Goal: Task Accomplishment & Management: Manage account settings

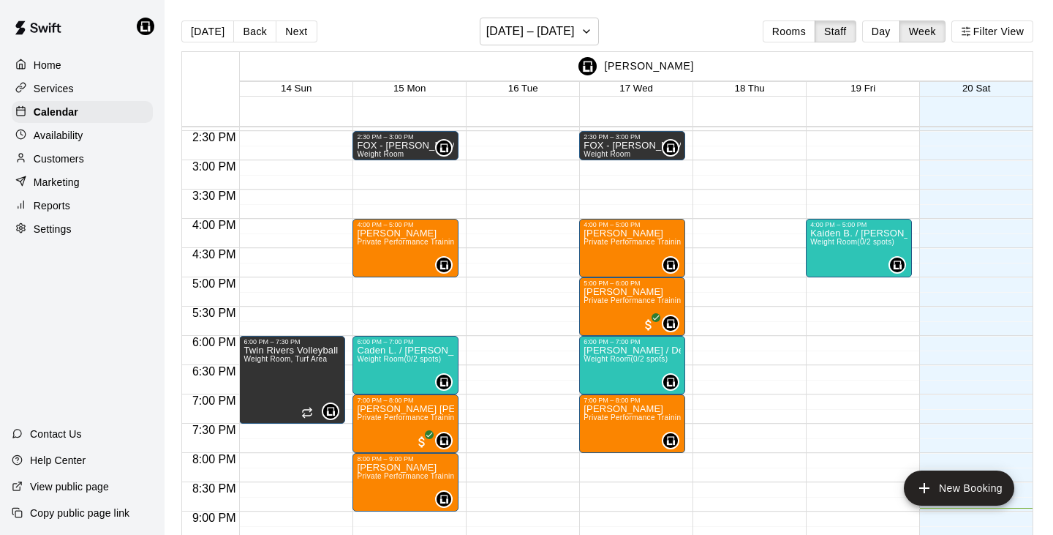
scroll to position [837, 0]
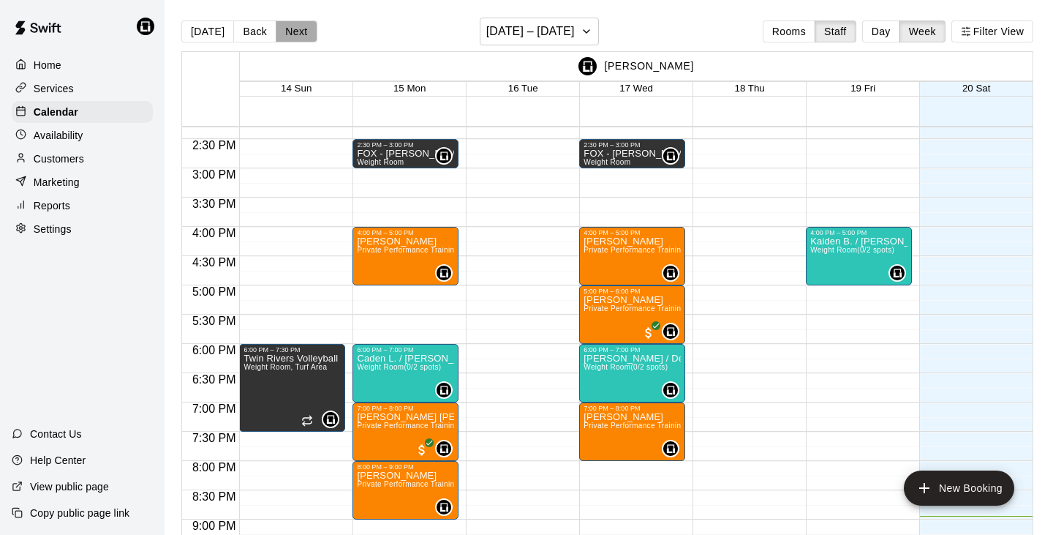
click at [290, 26] on button "Next" at bounding box center [296, 31] width 41 height 22
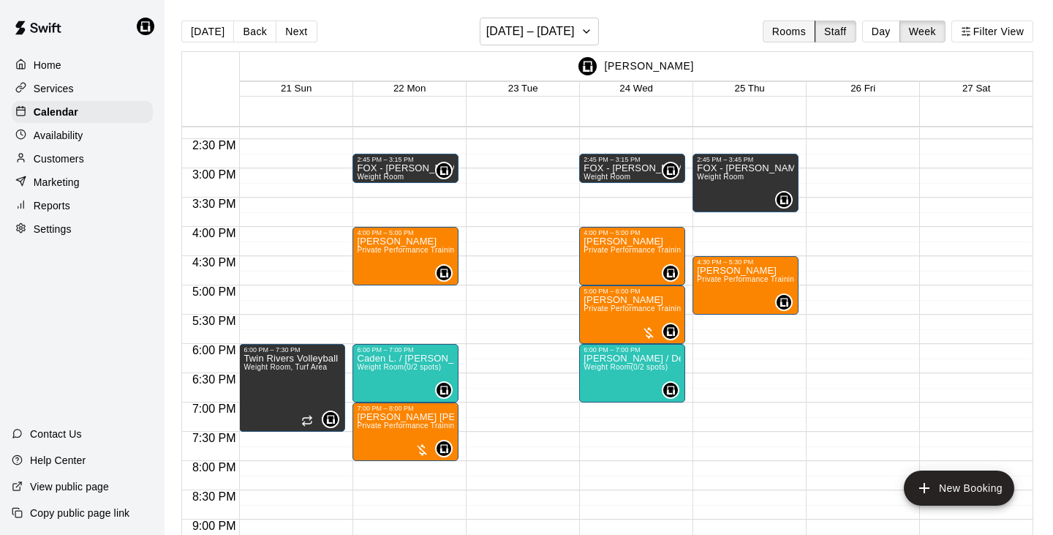
click at [799, 29] on button "Rooms" at bounding box center [789, 31] width 53 height 22
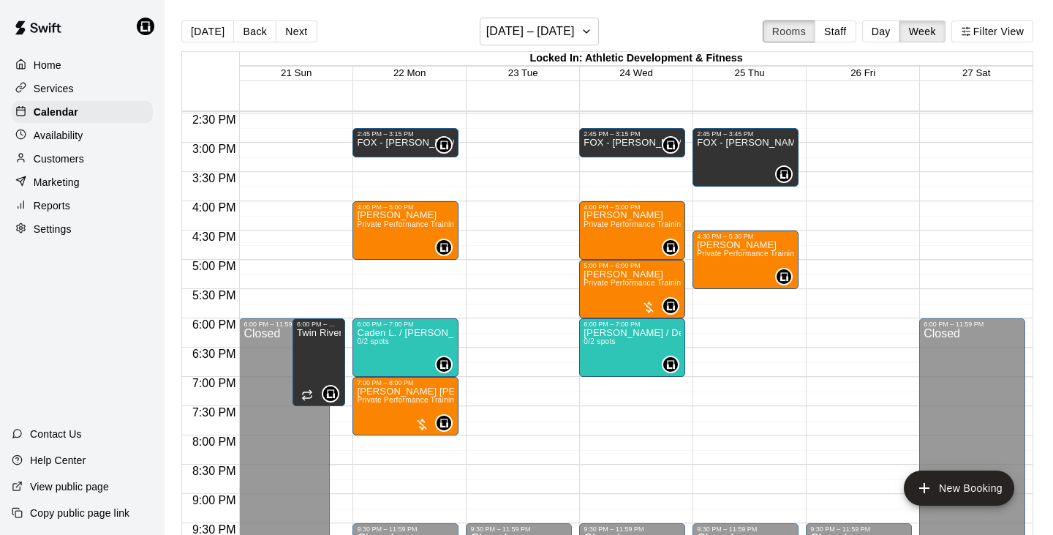
scroll to position [850, 0]
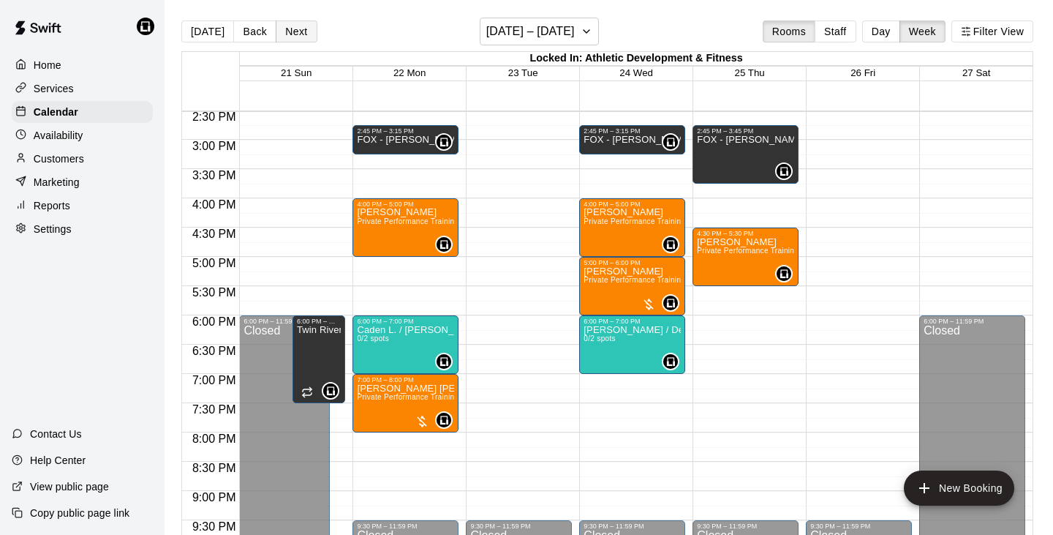
click at [295, 27] on button "Next" at bounding box center [296, 31] width 41 height 22
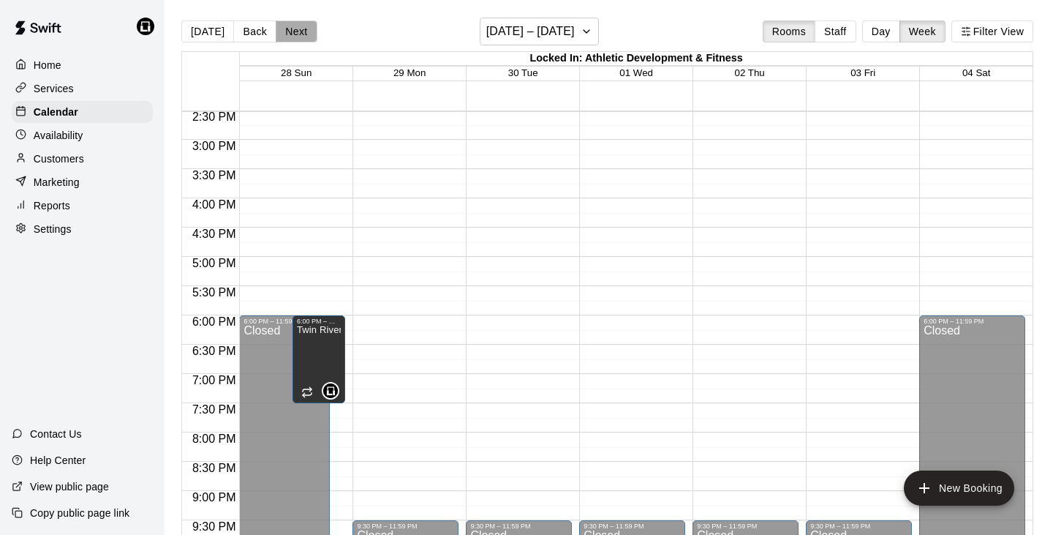
click at [294, 31] on button "Next" at bounding box center [296, 31] width 41 height 22
click at [252, 31] on button "Back" at bounding box center [254, 31] width 43 height 22
click at [47, 85] on p "Services" at bounding box center [54, 88] width 40 height 15
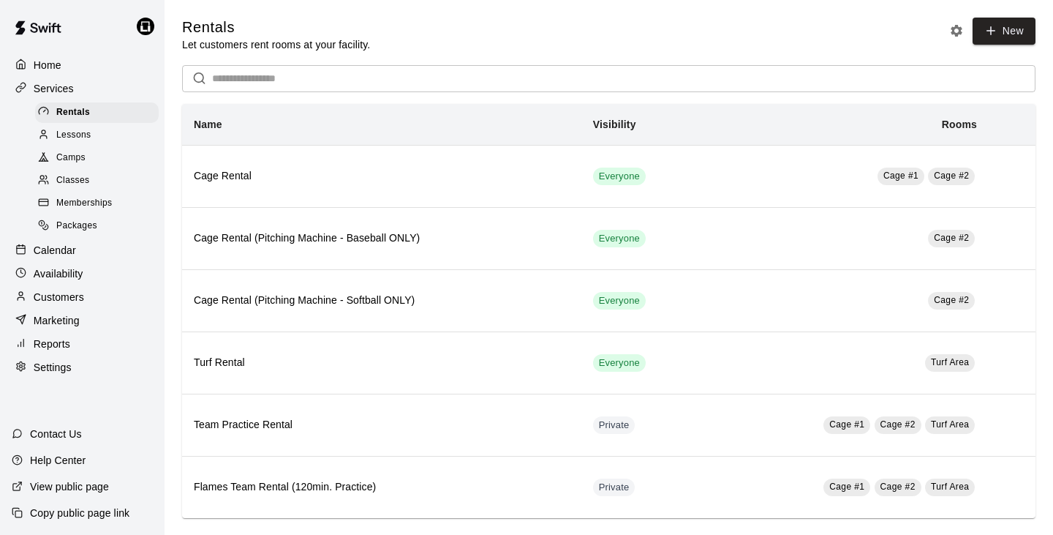
click at [78, 196] on span "Memberships" at bounding box center [84, 203] width 56 height 15
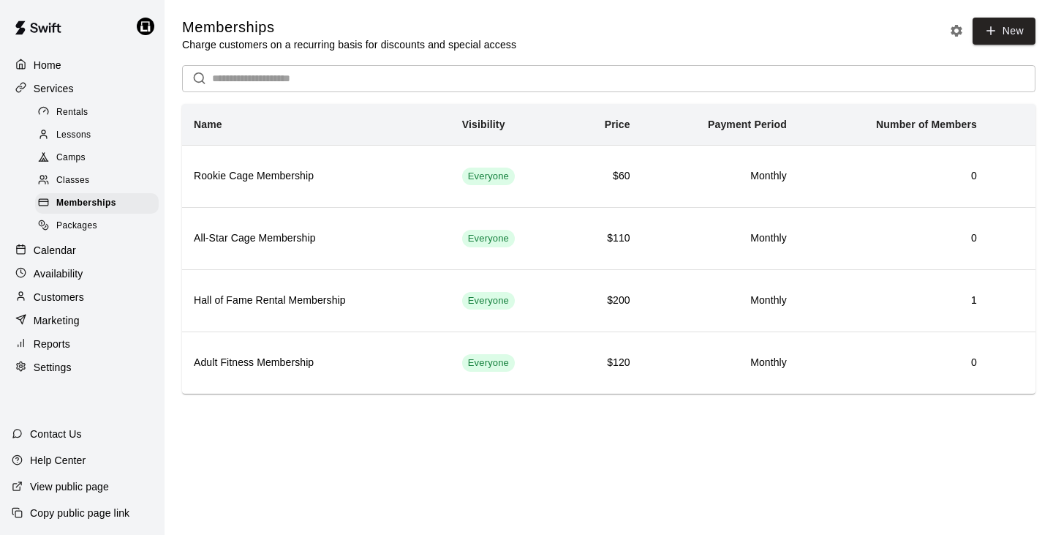
click at [75, 133] on span "Lessons" at bounding box center [73, 135] width 35 height 15
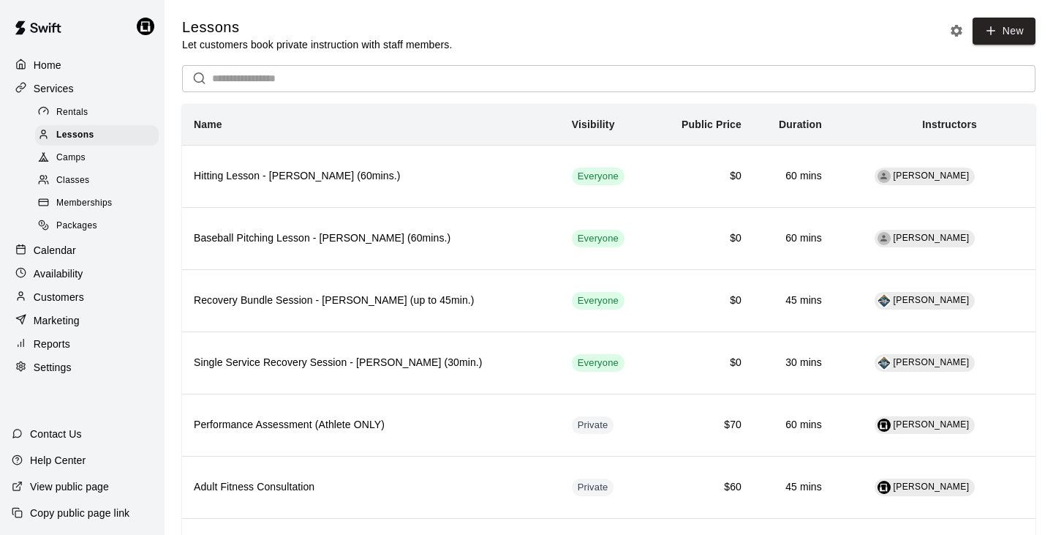
click at [67, 243] on p "Calendar" at bounding box center [55, 250] width 42 height 15
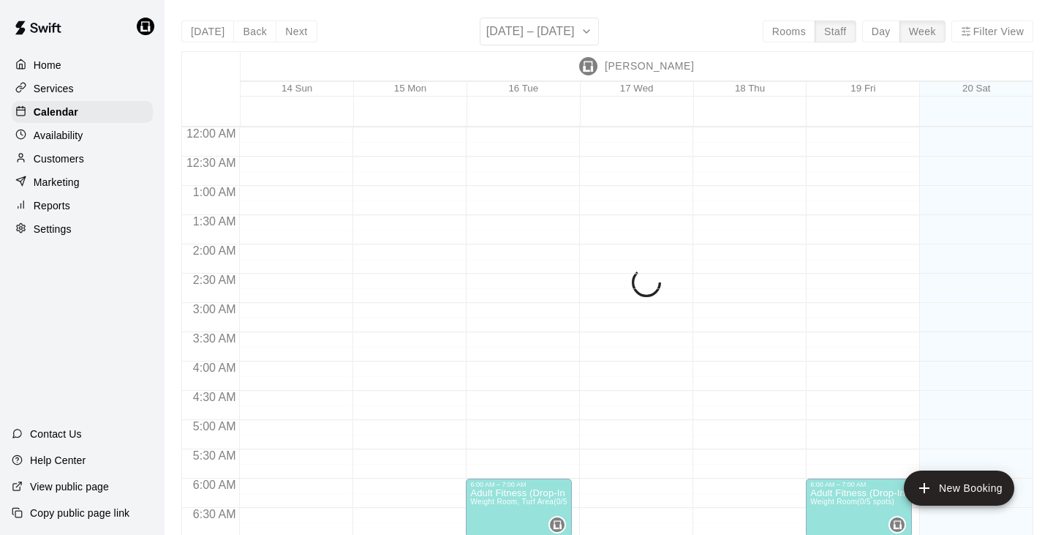
scroll to position [981, 0]
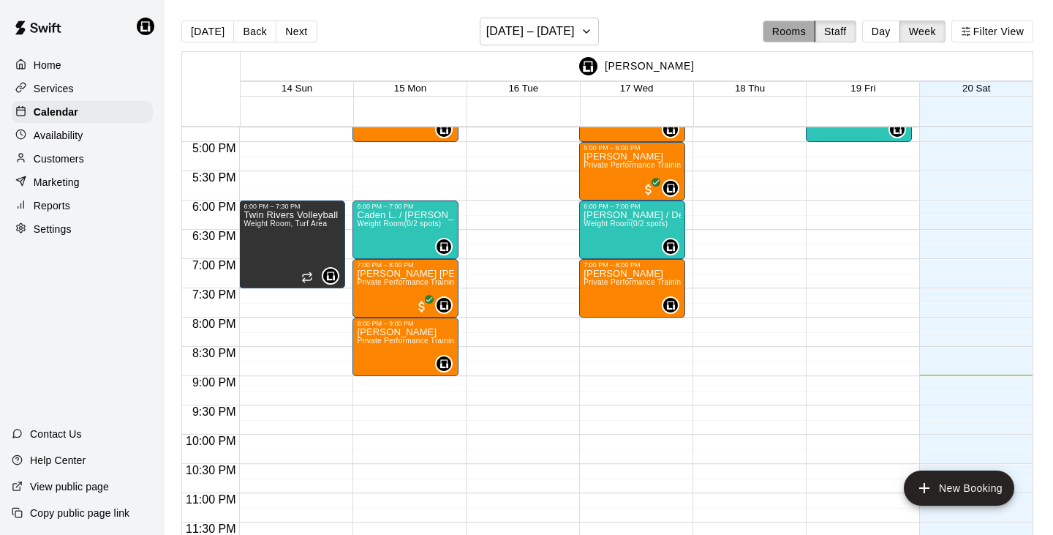
click at [778, 38] on button "Rooms" at bounding box center [789, 31] width 53 height 22
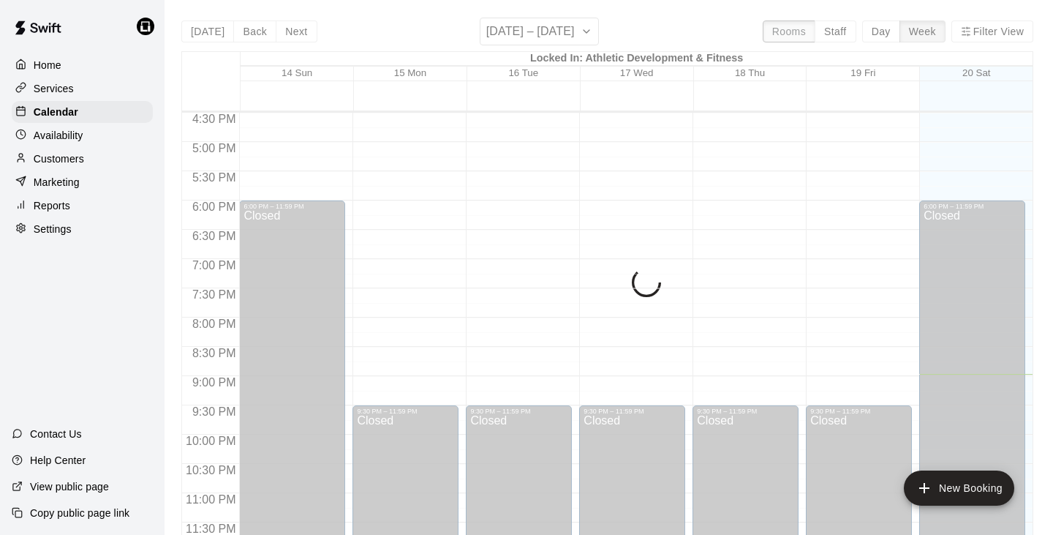
scroll to position [907, 0]
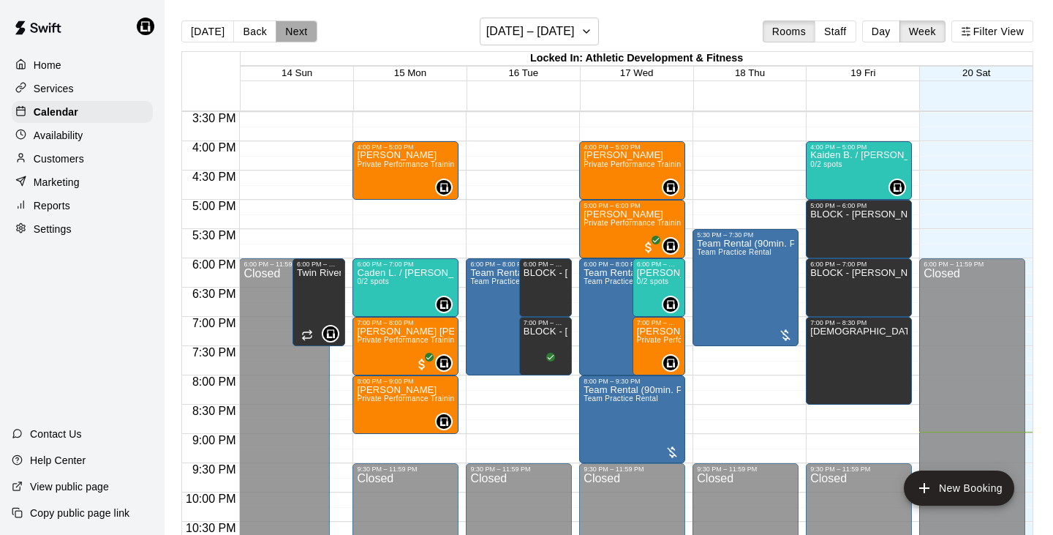
click at [290, 24] on button "Next" at bounding box center [296, 31] width 41 height 22
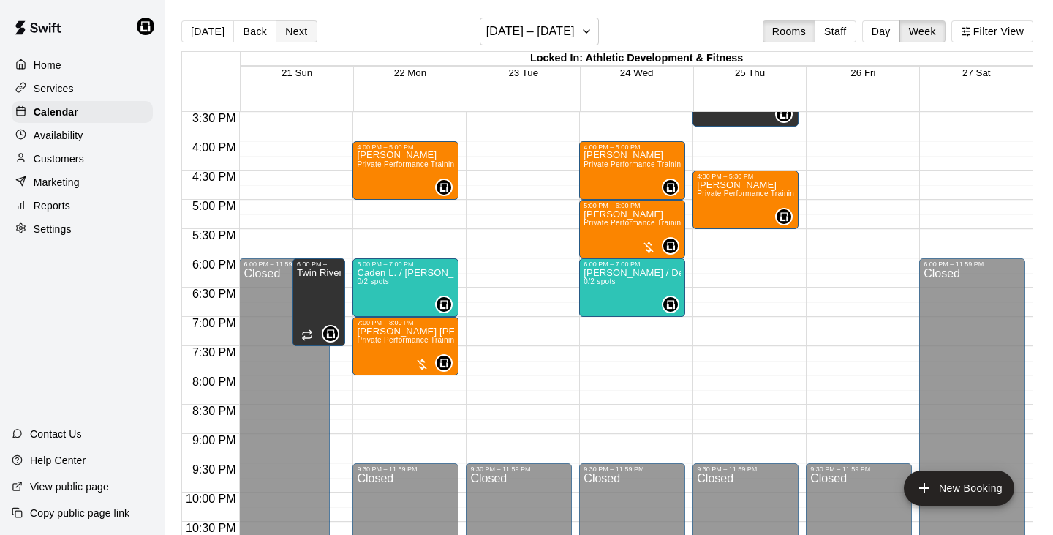
click at [290, 24] on button "Next" at bounding box center [296, 31] width 41 height 22
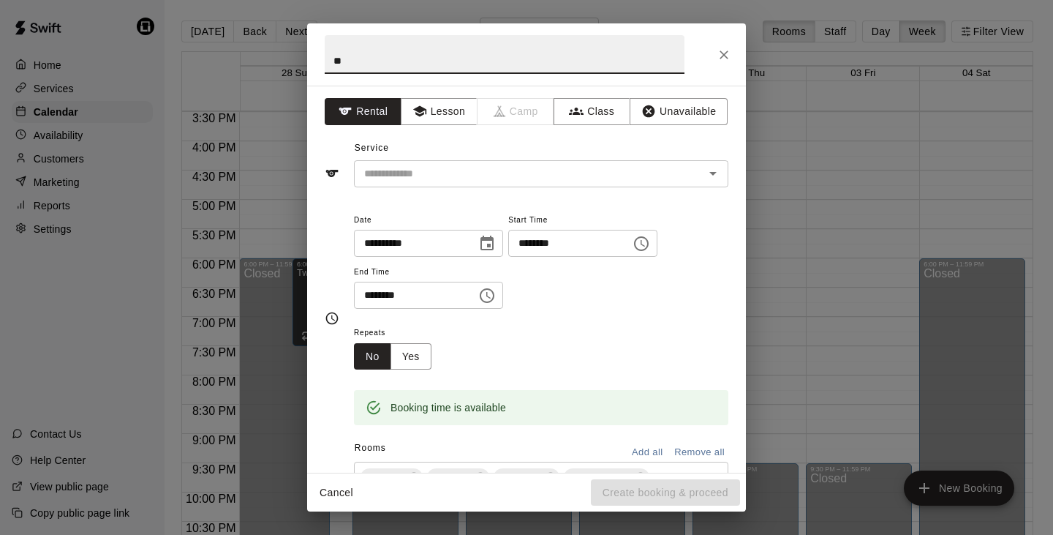
type input "*"
type input "**********"
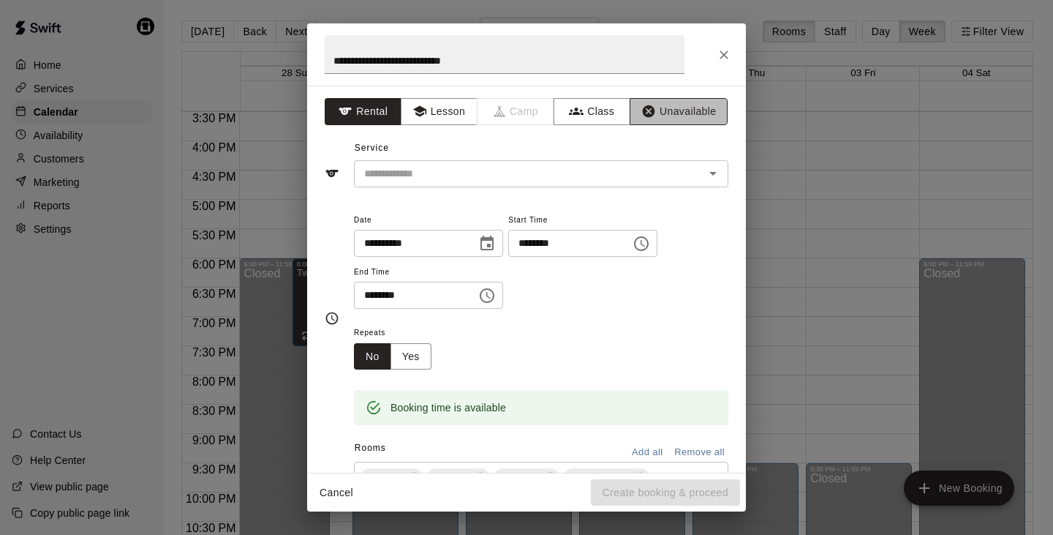
click at [652, 112] on icon "button" at bounding box center [649, 111] width 12 height 12
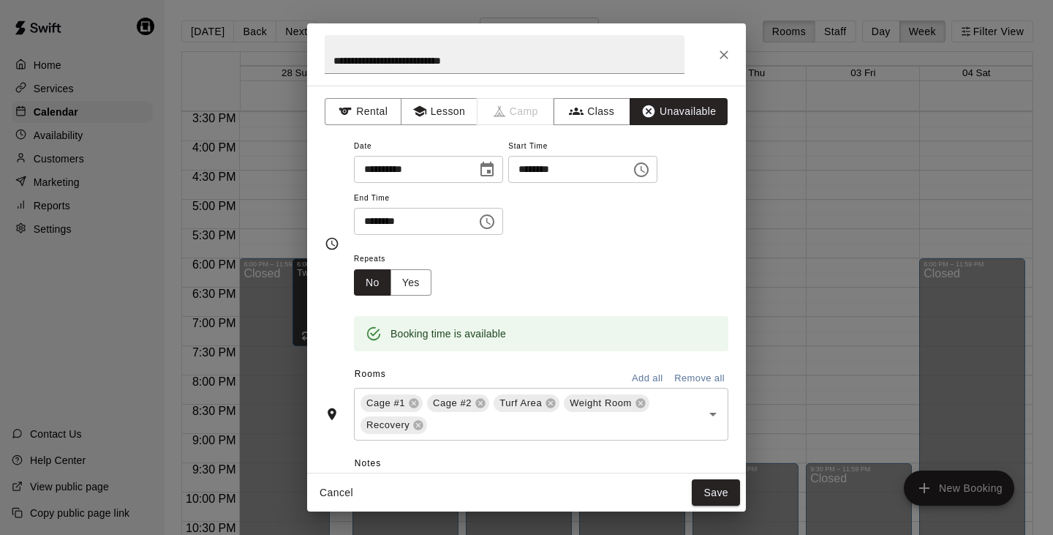
click at [369, 223] on input "********" at bounding box center [410, 221] width 113 height 27
type input "********"
click at [418, 421] on icon at bounding box center [419, 426] width 10 height 10
click at [640, 399] on icon at bounding box center [641, 404] width 10 height 10
click at [578, 266] on div "Repeats No Yes" at bounding box center [541, 272] width 374 height 46
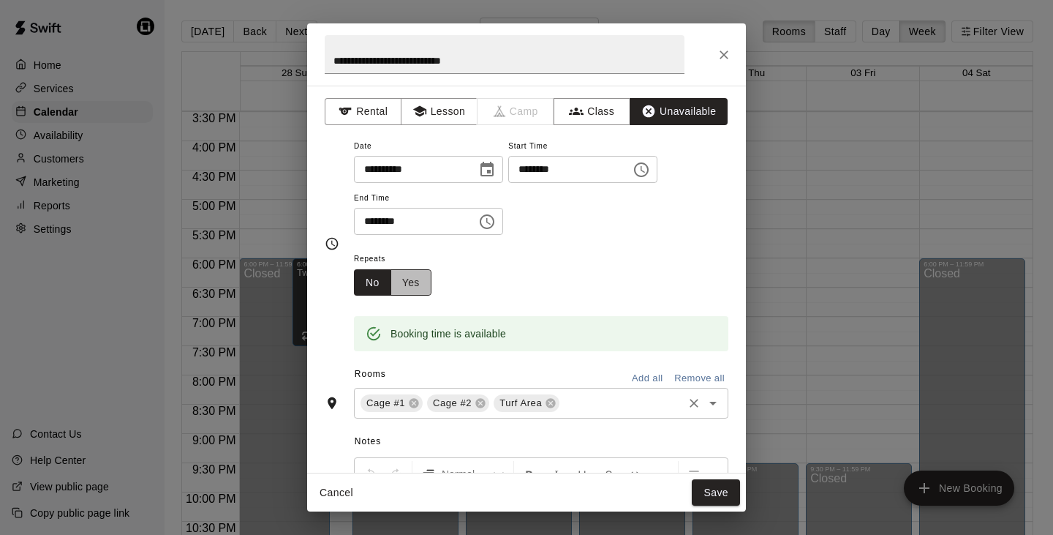
click at [413, 273] on button "Yes" at bounding box center [411, 282] width 41 height 27
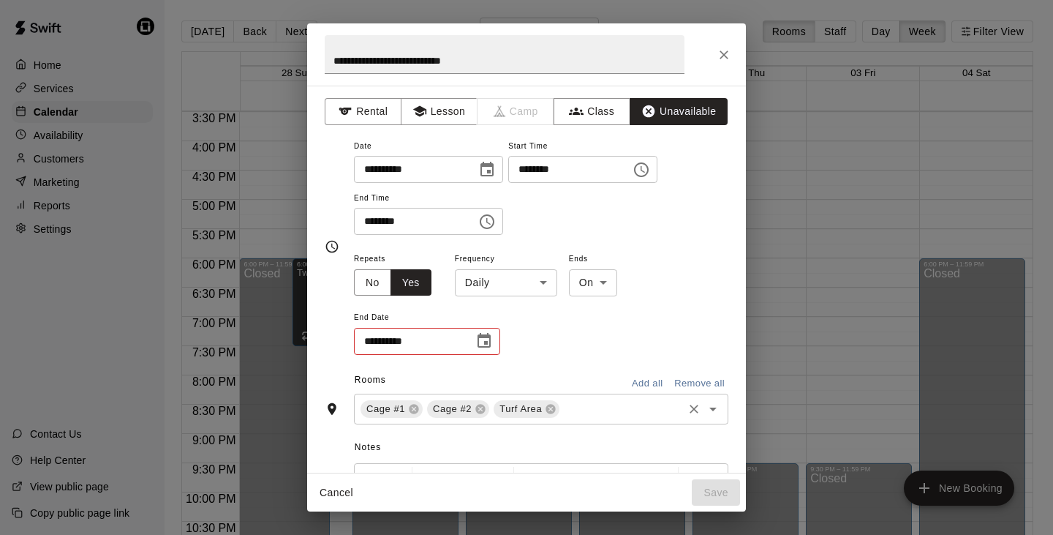
click at [489, 337] on icon "Choose date" at bounding box center [484, 341] width 18 height 18
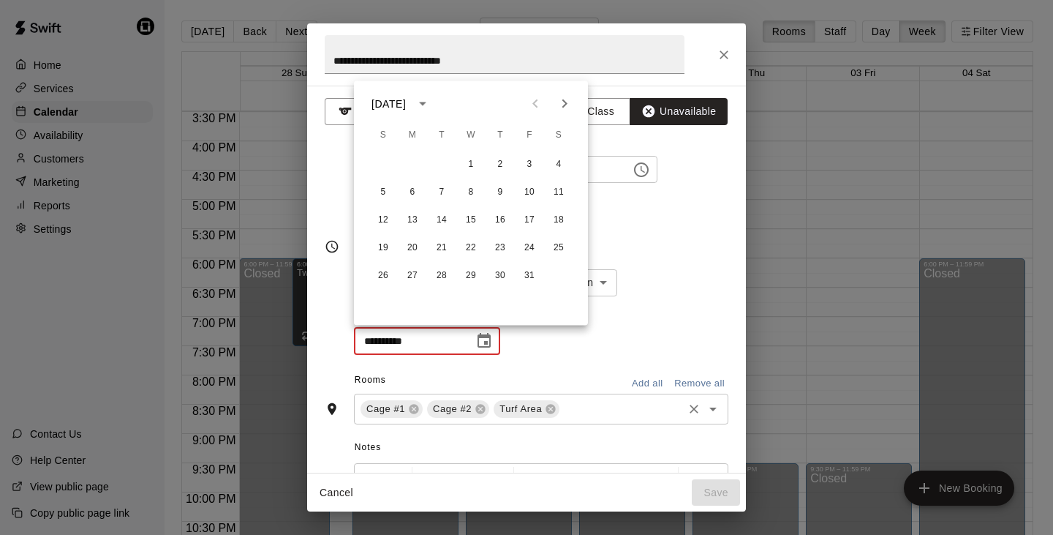
click at [562, 98] on icon "Next month" at bounding box center [565, 104] width 18 height 18
click at [470, 274] on button "26" at bounding box center [471, 276] width 26 height 26
type input "**********"
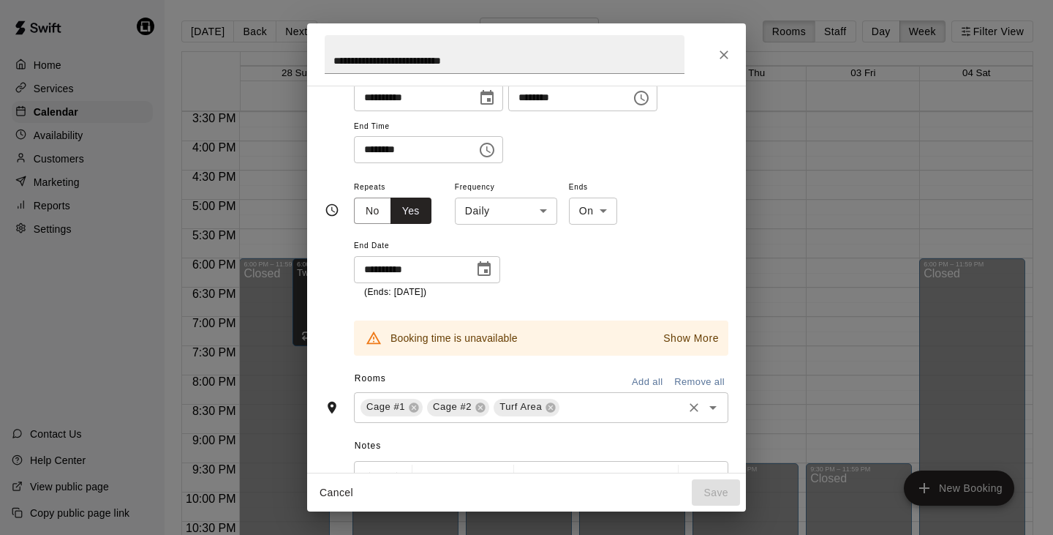
scroll to position [75, 0]
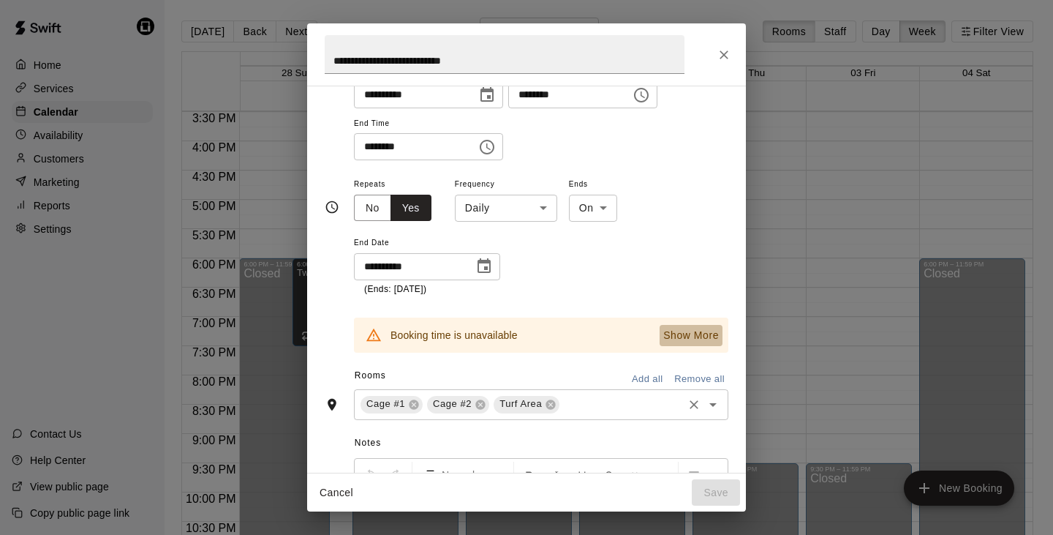
click at [680, 328] on p "Show More" at bounding box center [691, 335] width 56 height 15
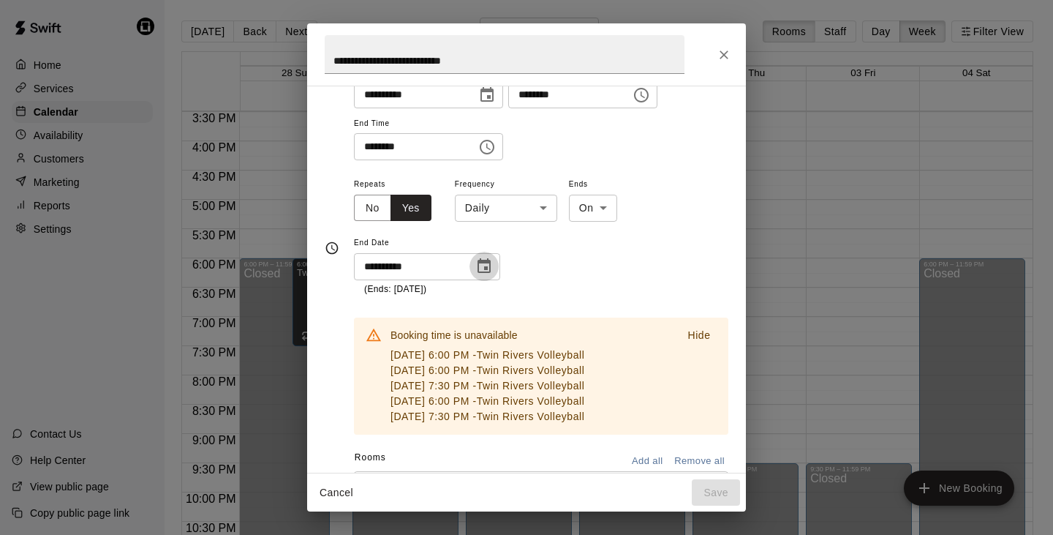
click at [486, 260] on icon "Choose date, selected date is Nov 26, 2025" at bounding box center [484, 265] width 13 height 15
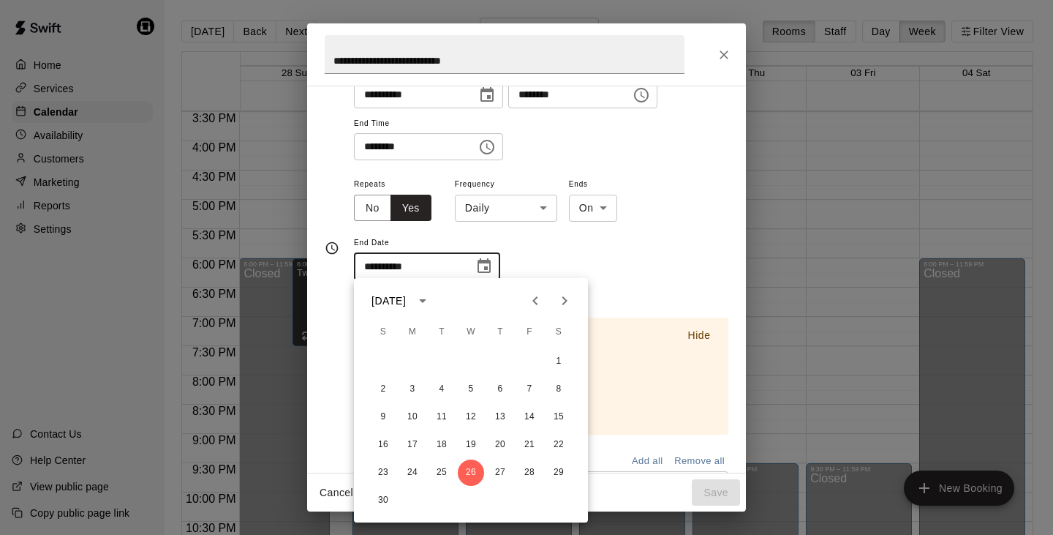
click at [561, 260] on div "**********" at bounding box center [541, 235] width 374 height 121
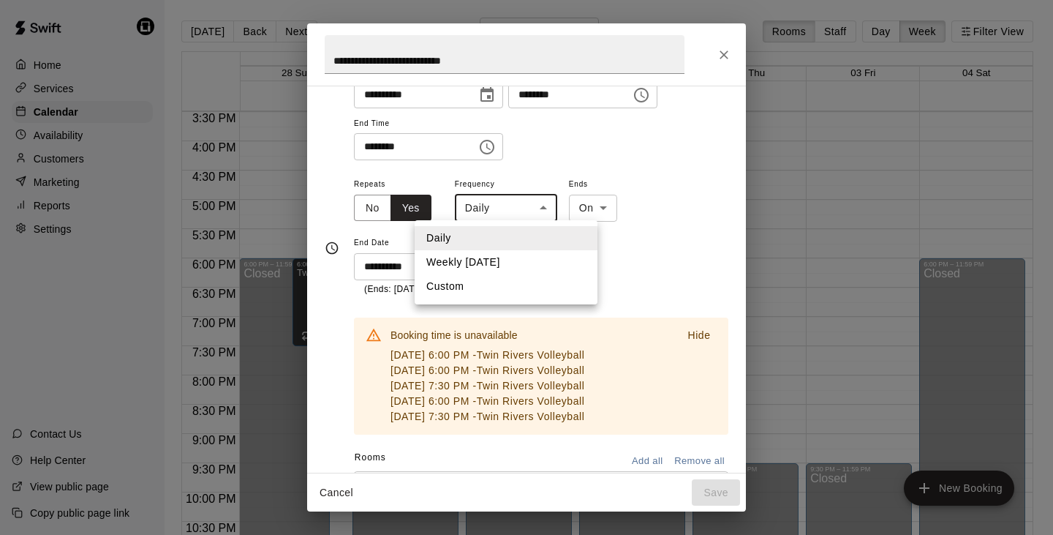
click at [536, 214] on body "Home Services Calendar Availability Customers Marketing Reports Settings Contac…" at bounding box center [526, 279] width 1053 height 558
click at [513, 263] on li "Weekly [DATE]" at bounding box center [506, 262] width 183 height 24
type input "******"
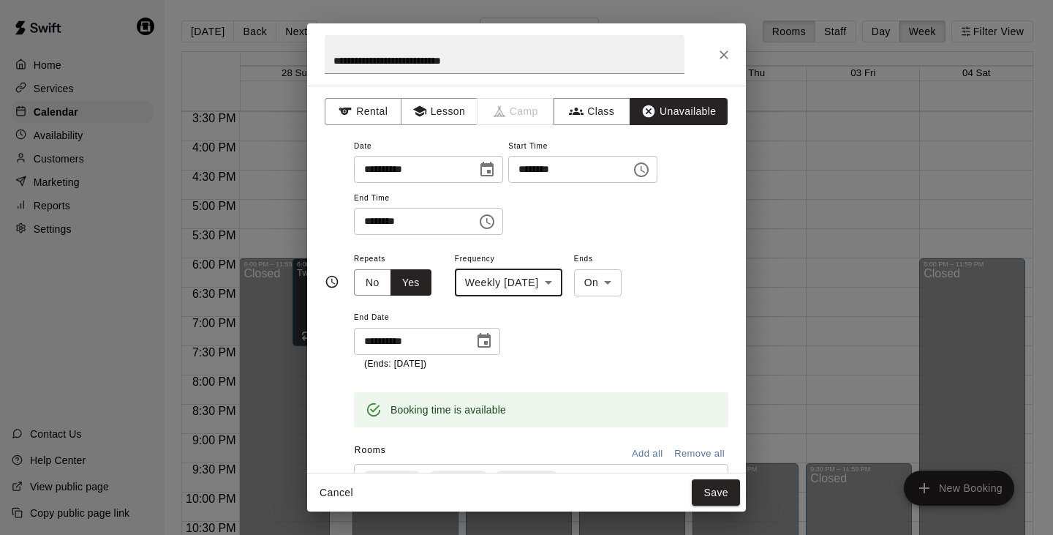
scroll to position [0, 0]
click at [725, 495] on button "Save" at bounding box center [716, 492] width 48 height 27
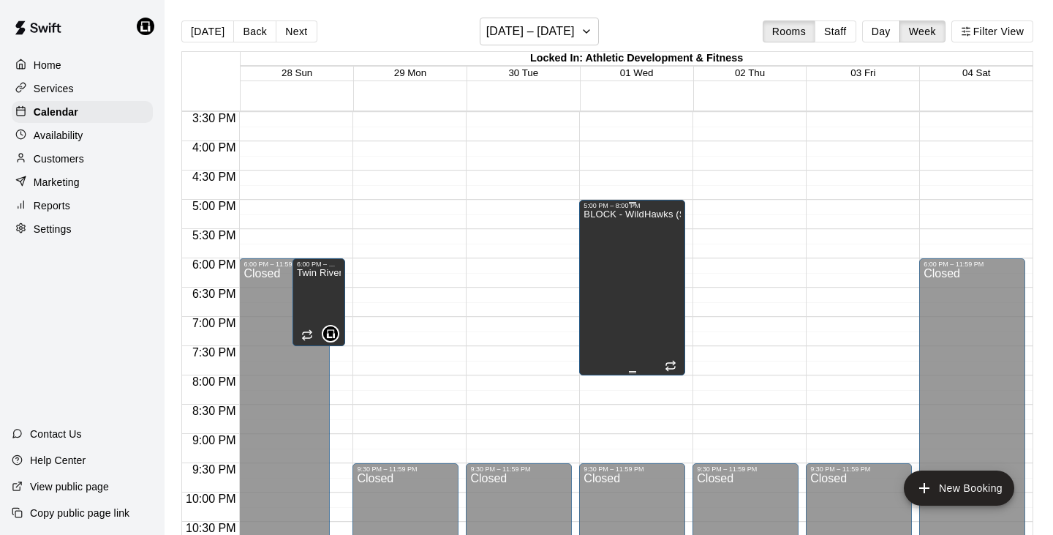
click at [636, 249] on div "BLOCK - WildHawks (Seal/Cook)" at bounding box center [632, 476] width 97 height 535
click at [636, 249] on div at bounding box center [526, 267] width 1053 height 535
click at [636, 249] on div "BLOCK - WildHawks (Seal/Cook)" at bounding box center [632, 476] width 97 height 535
click at [599, 224] on icon "edit" at bounding box center [598, 225] width 13 height 13
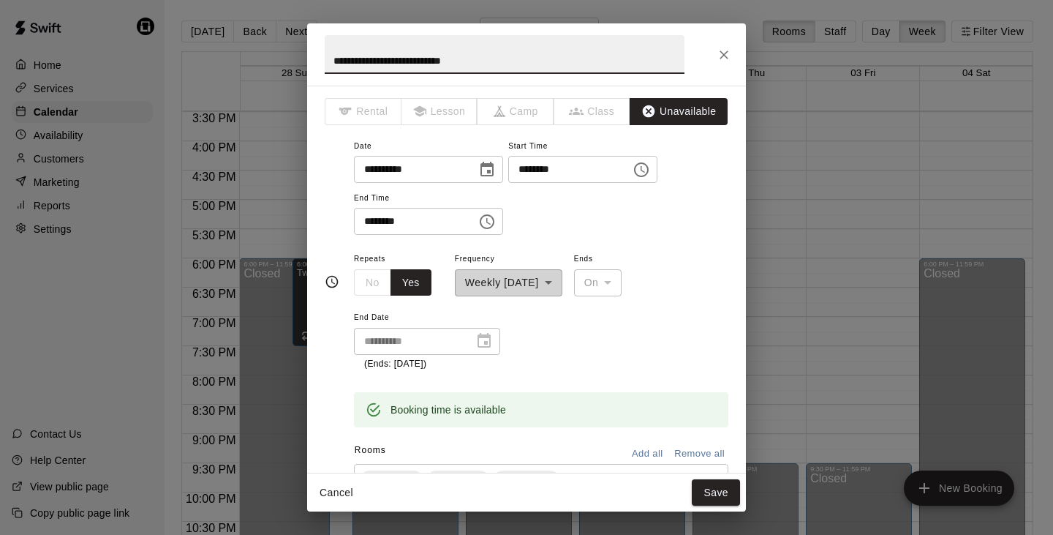
click at [383, 58] on input "**********" at bounding box center [505, 54] width 360 height 39
drag, startPoint x: 372, startPoint y: 61, endPoint x: 329, endPoint y: 63, distance: 43.2
click at [329, 63] on input "**********" at bounding box center [505, 54] width 360 height 39
click at [552, 61] on input "**********" at bounding box center [505, 54] width 360 height 39
drag, startPoint x: 566, startPoint y: 61, endPoint x: 490, endPoint y: 64, distance: 76.1
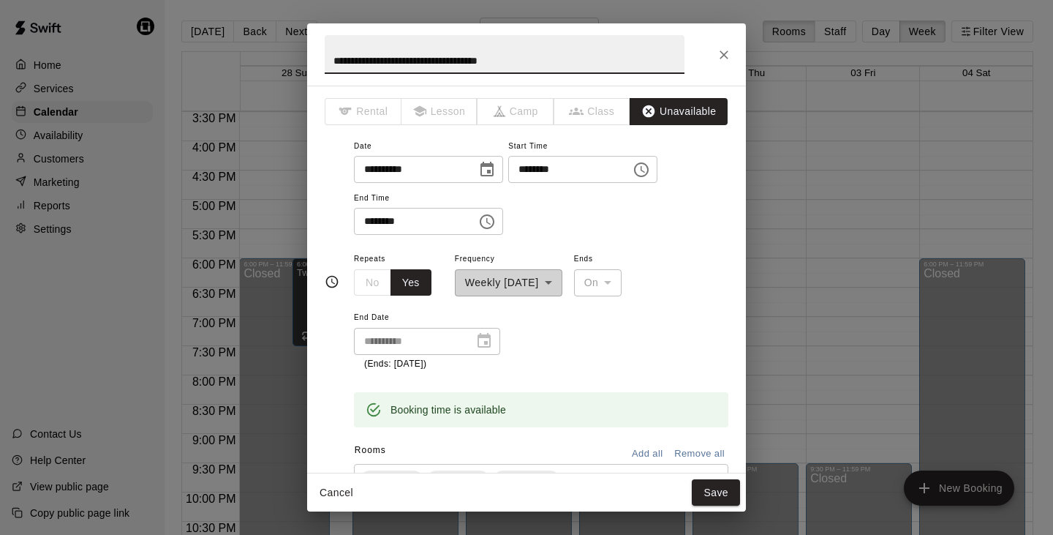
click at [490, 64] on input "**********" at bounding box center [505, 54] width 360 height 39
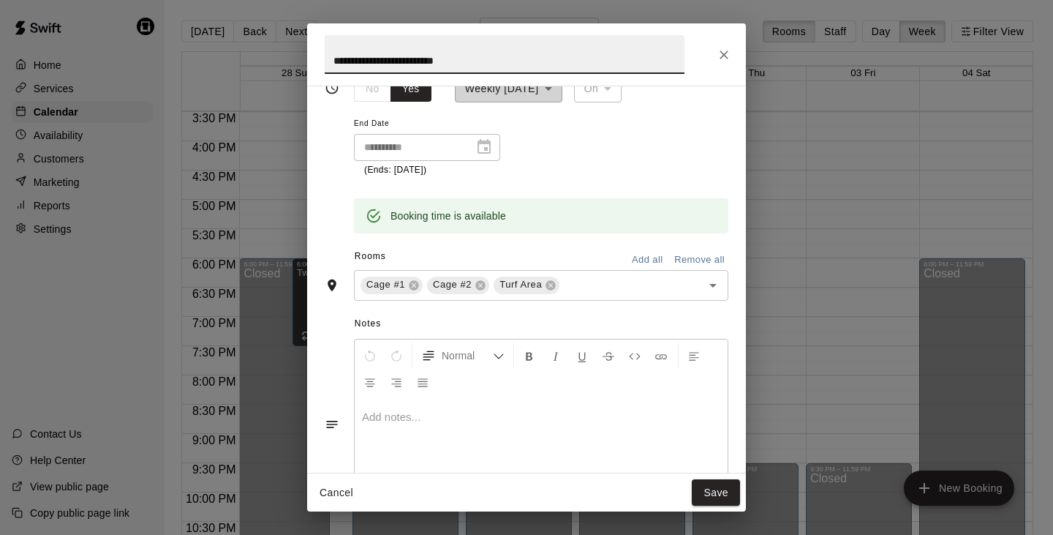
scroll to position [207, 0]
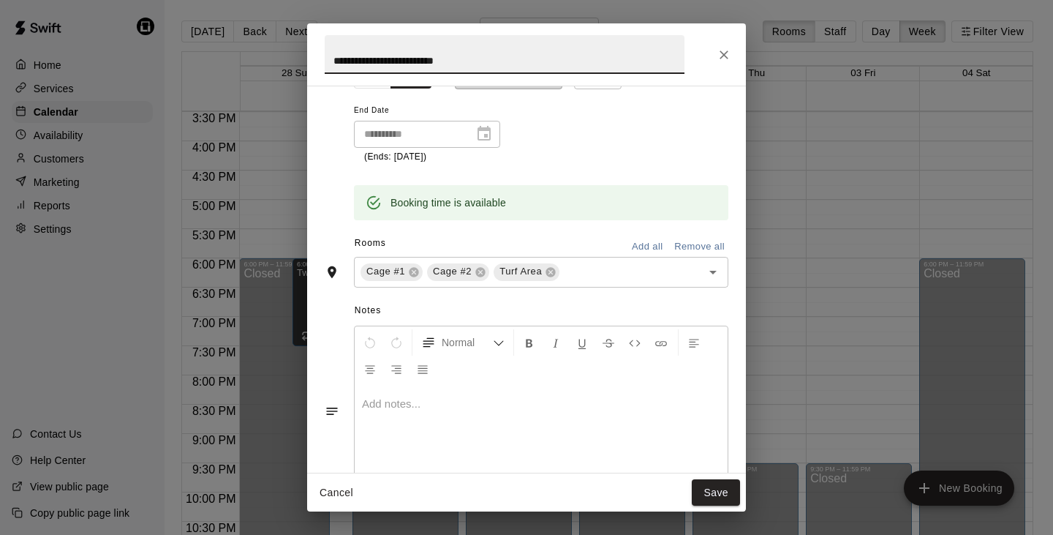
type input "**********"
click at [483, 391] on div at bounding box center [541, 440] width 373 height 110
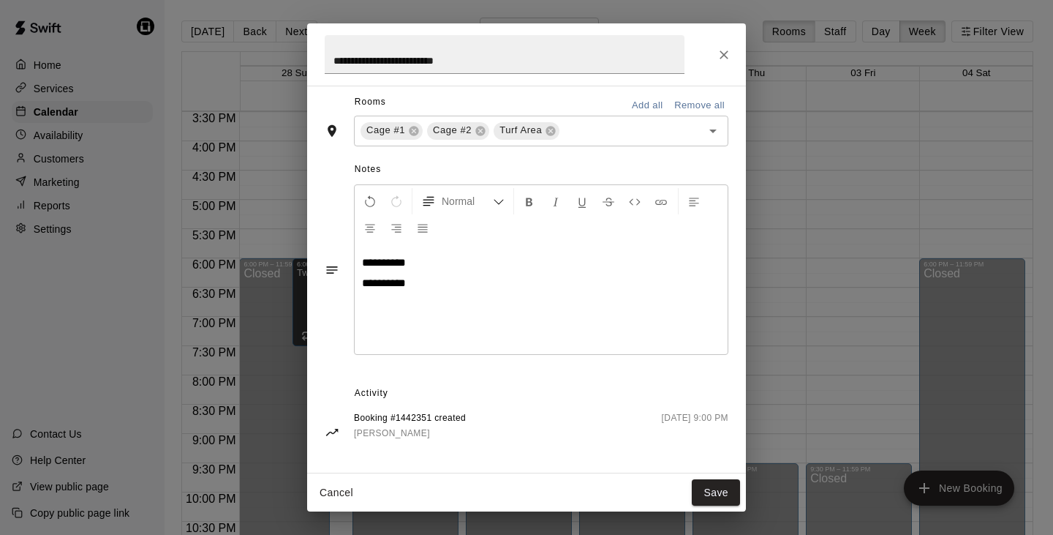
scroll to position [347, 0]
click at [709, 489] on button "Save" at bounding box center [716, 492] width 48 height 27
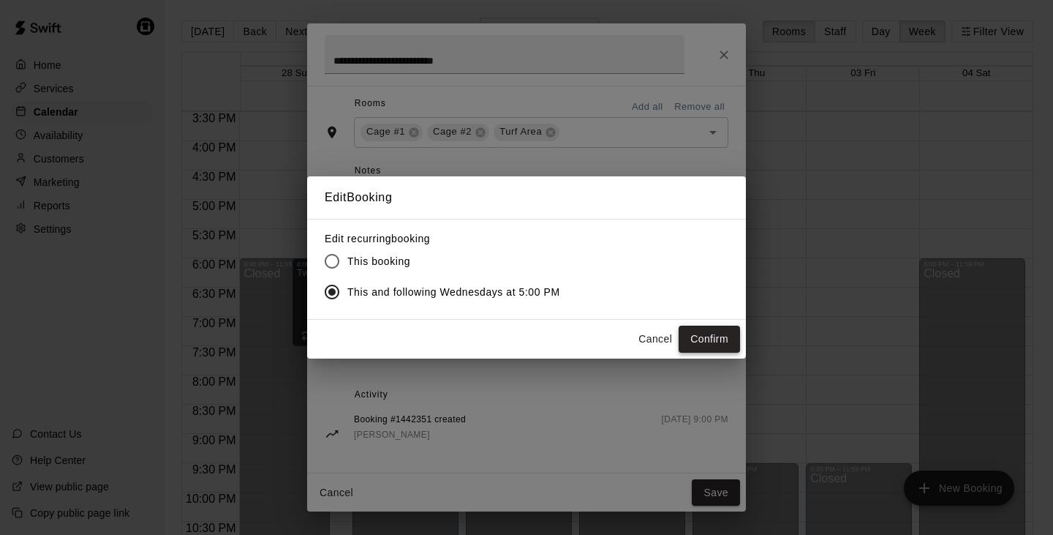
click at [710, 337] on button "Confirm" at bounding box center [709, 338] width 61 height 27
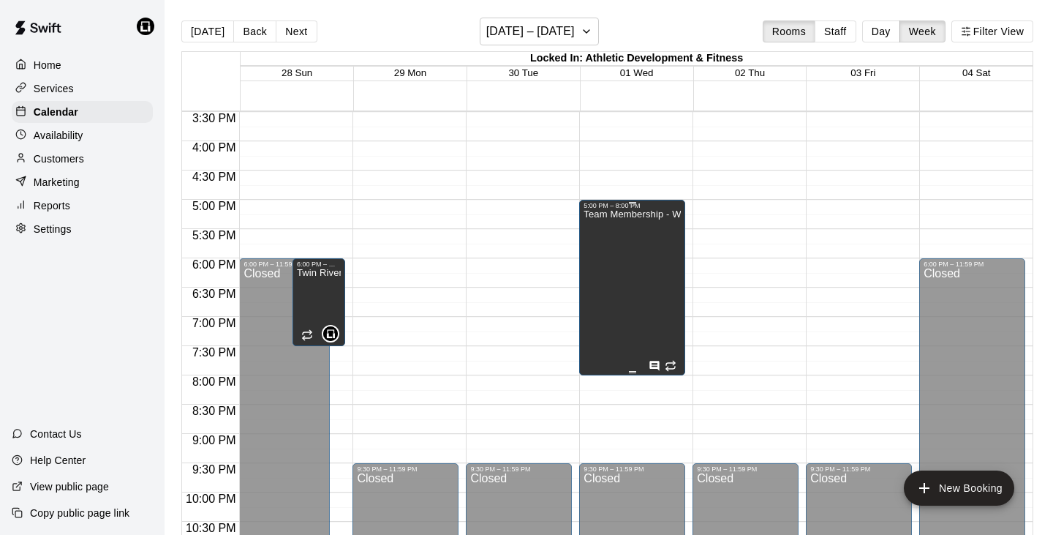
click at [640, 238] on div "Team Membership - WildHawks" at bounding box center [632, 476] width 97 height 535
click at [603, 228] on icon "edit" at bounding box center [599, 225] width 18 height 18
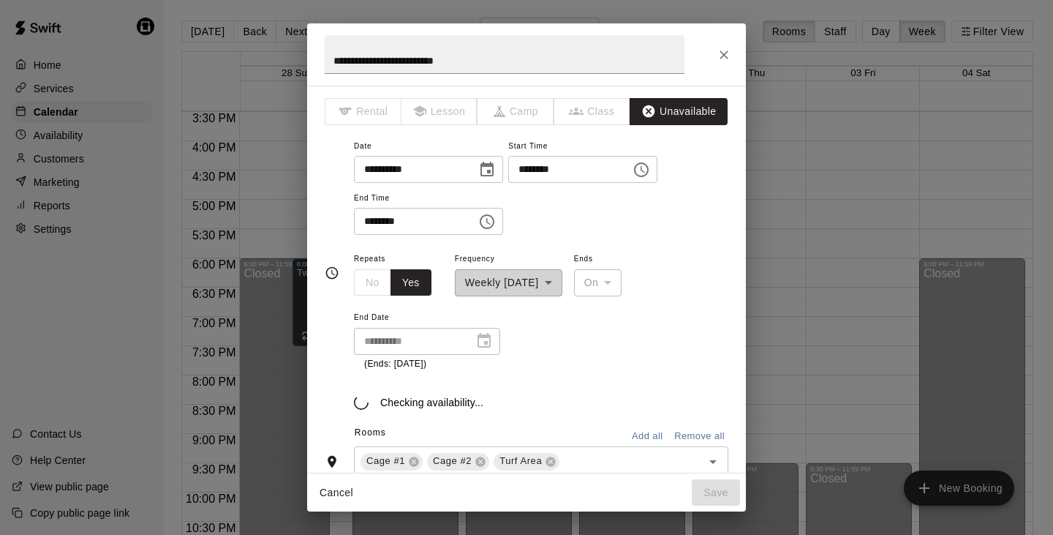
scroll to position [105, 0]
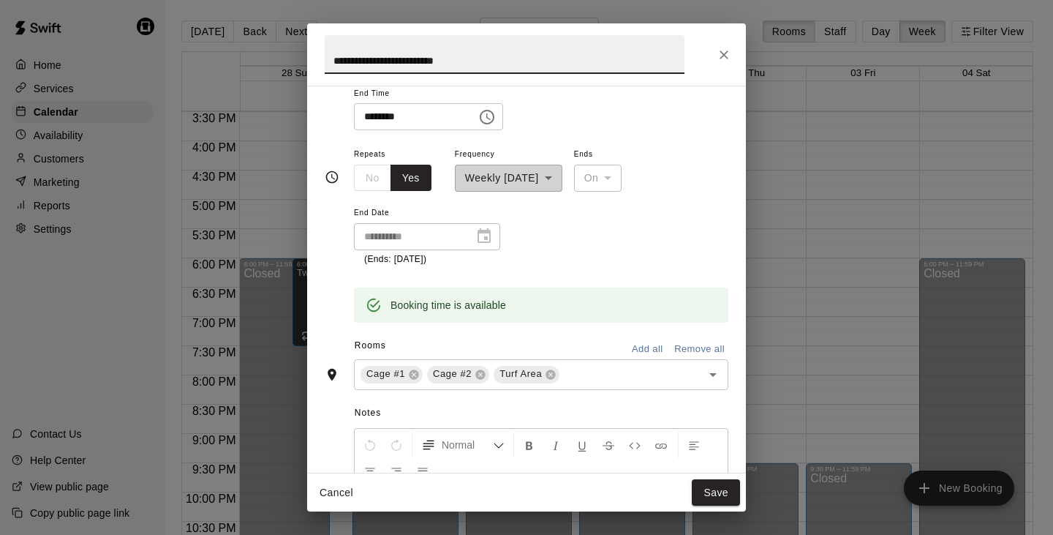
drag, startPoint x: 497, startPoint y: 62, endPoint x: 310, endPoint y: 59, distance: 186.5
click at [310, 59] on h2 "**********" at bounding box center [504, 54] width 395 height 62
type input "**********"
click at [707, 495] on button "Save" at bounding box center [716, 492] width 48 height 27
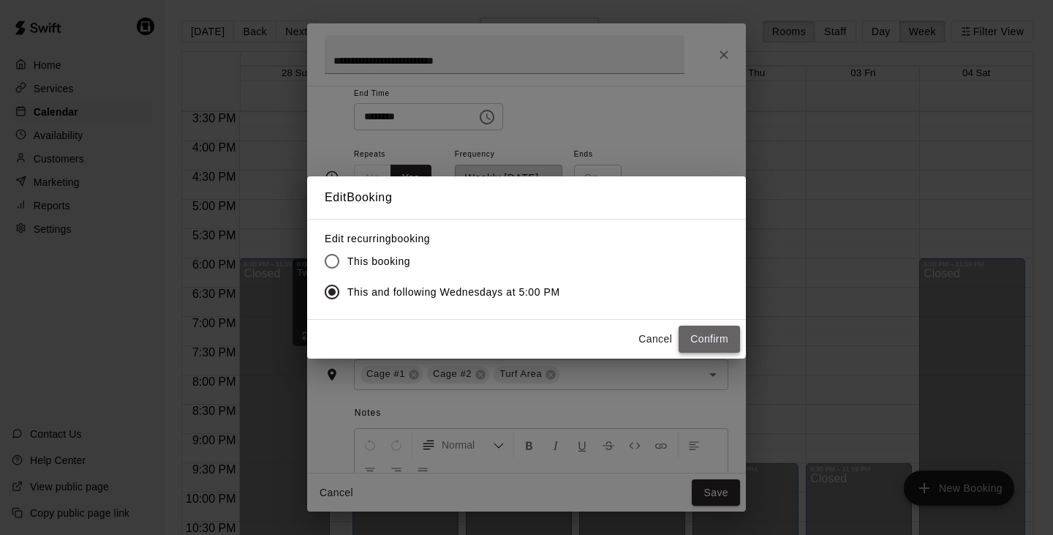
click at [701, 335] on button "Confirm" at bounding box center [709, 338] width 61 height 27
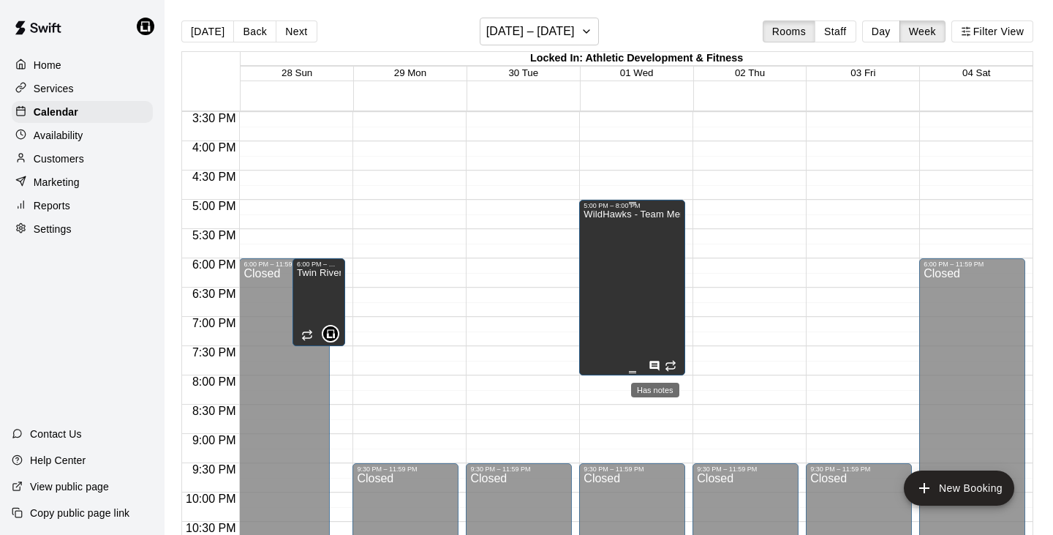
click at [653, 363] on icon "Has notes" at bounding box center [655, 366] width 10 height 10
click at [732, 300] on div at bounding box center [526, 267] width 1053 height 535
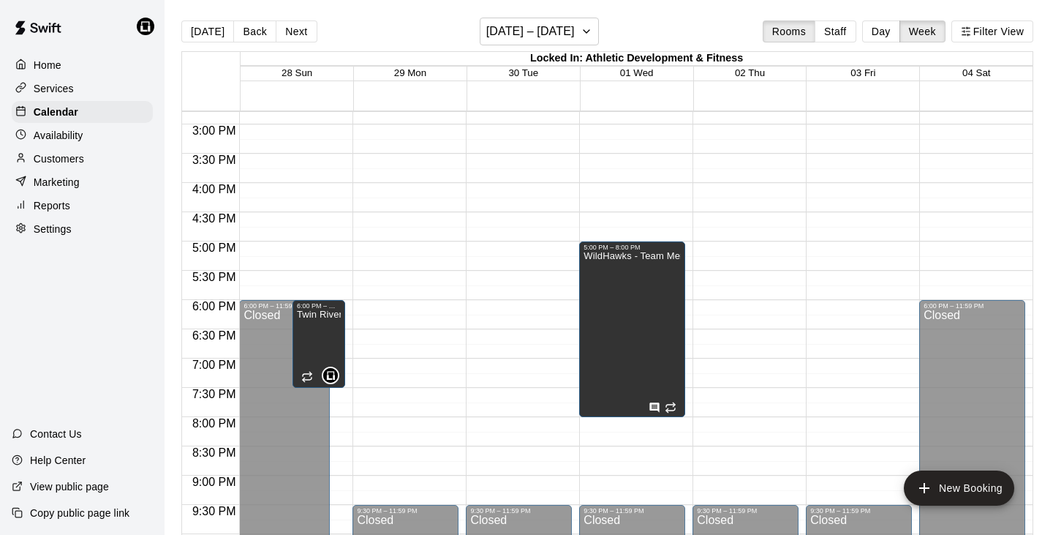
scroll to position [871, 0]
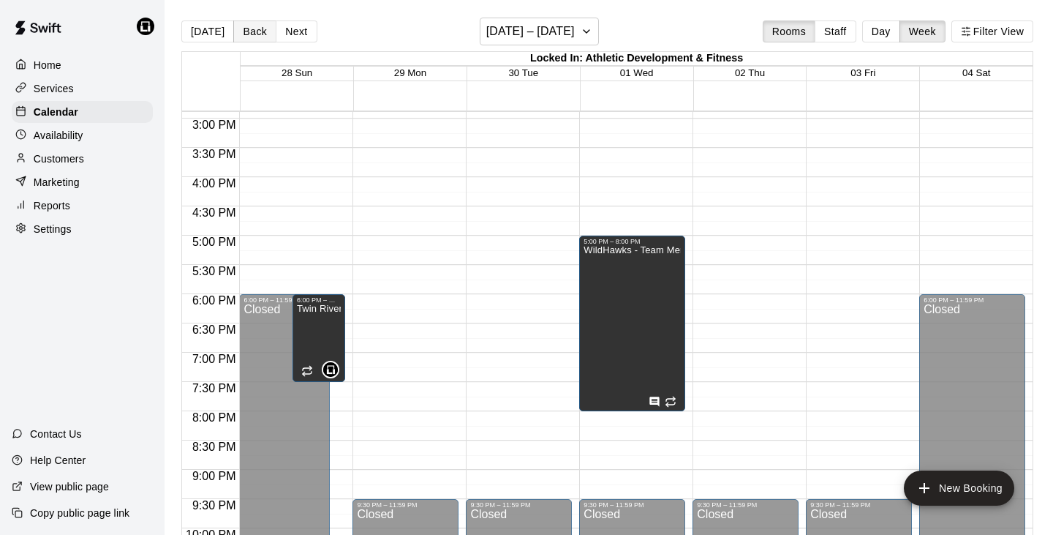
click at [247, 33] on button "Back" at bounding box center [254, 31] width 43 height 22
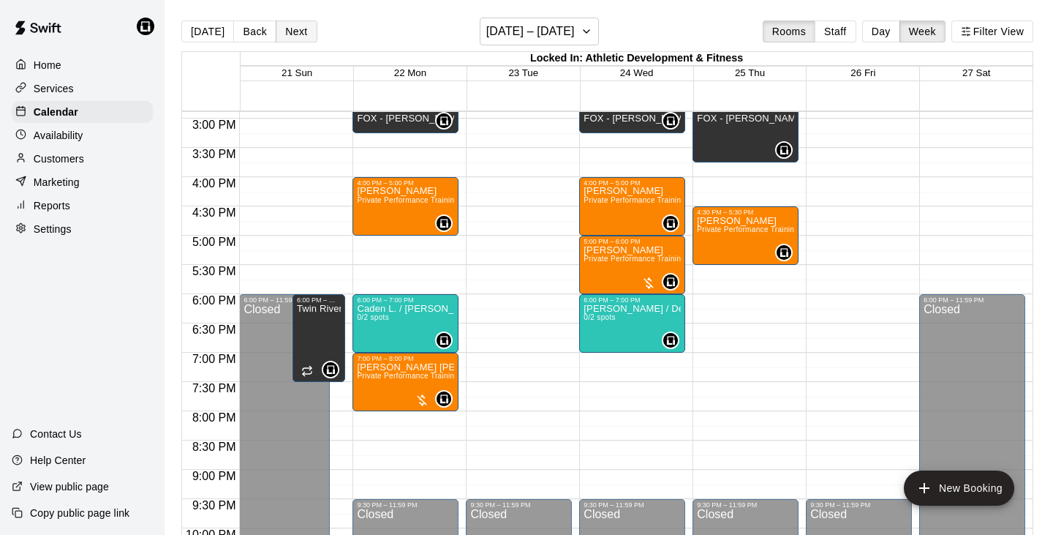
click at [300, 31] on button "Next" at bounding box center [296, 31] width 41 height 22
